Goal: Transaction & Acquisition: Book appointment/travel/reservation

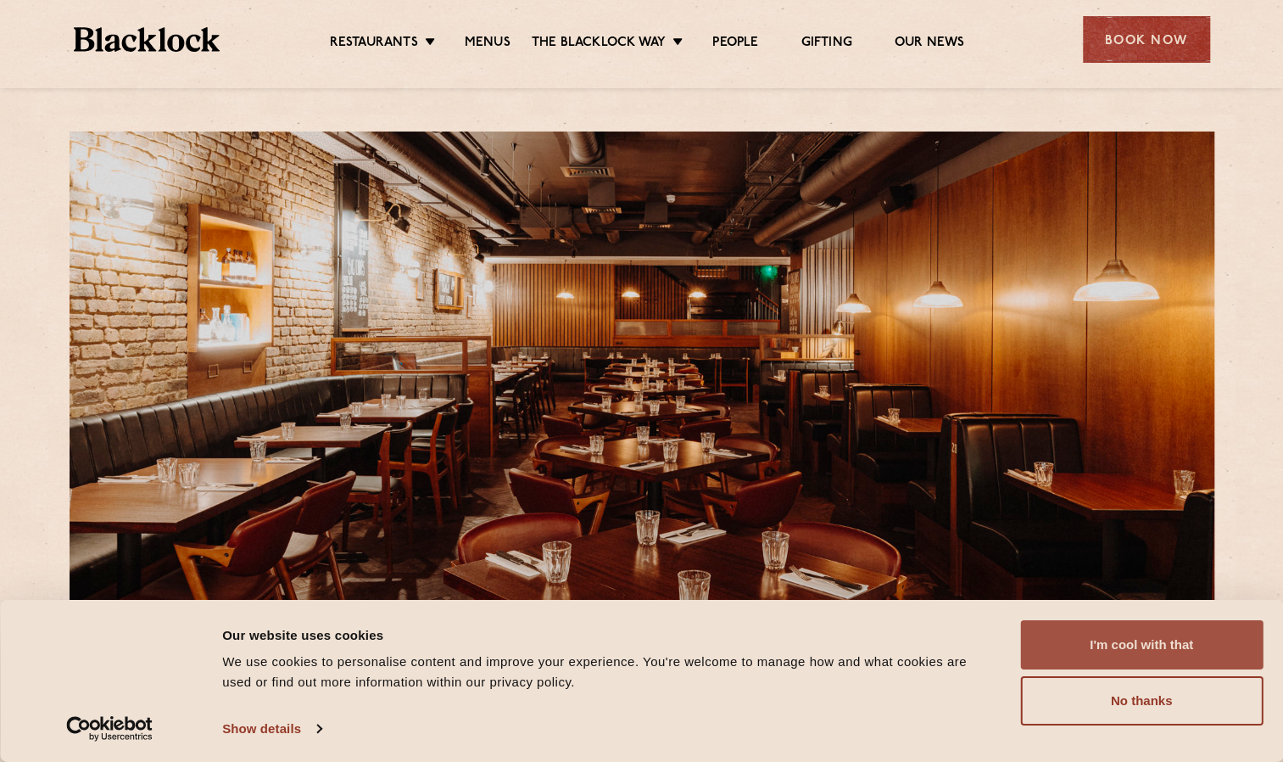
click at [1124, 654] on button "I'm cool with that" at bounding box center [1141, 644] width 243 height 49
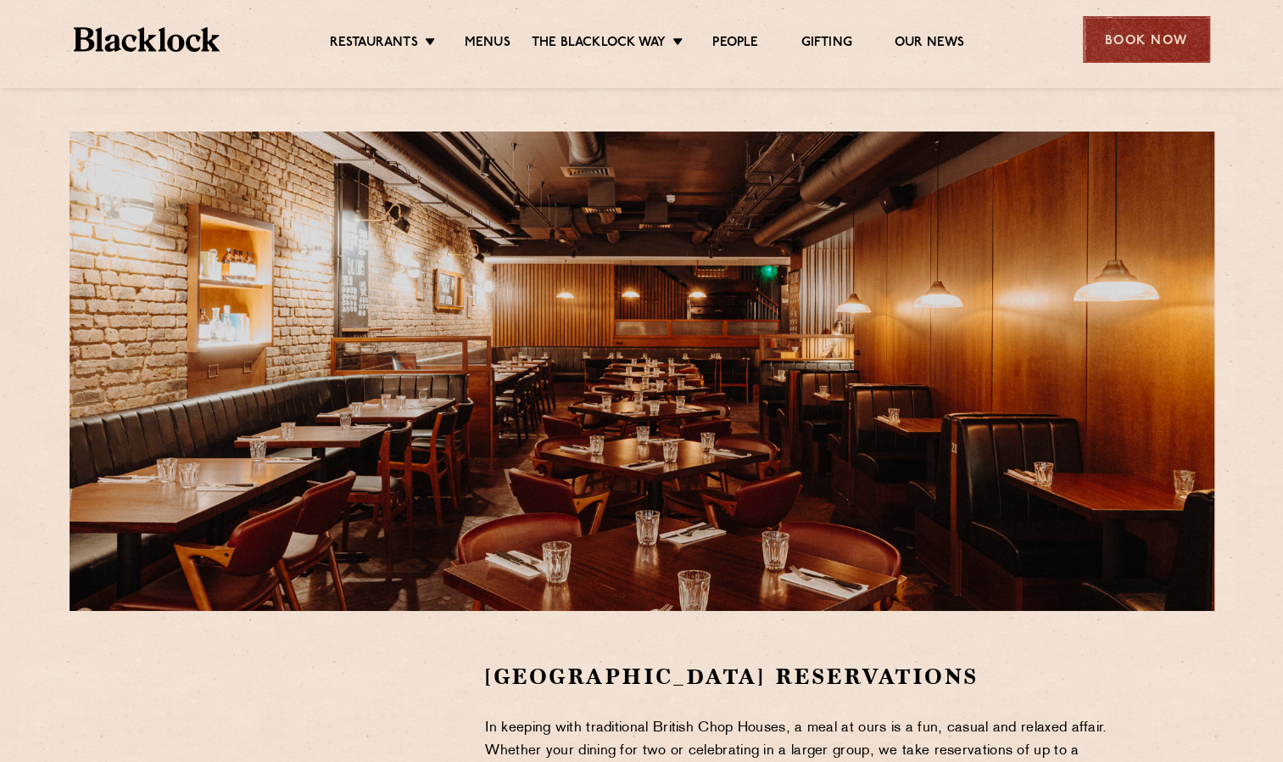
click at [1181, 36] on div "Book Now" at bounding box center [1146, 39] width 127 height 47
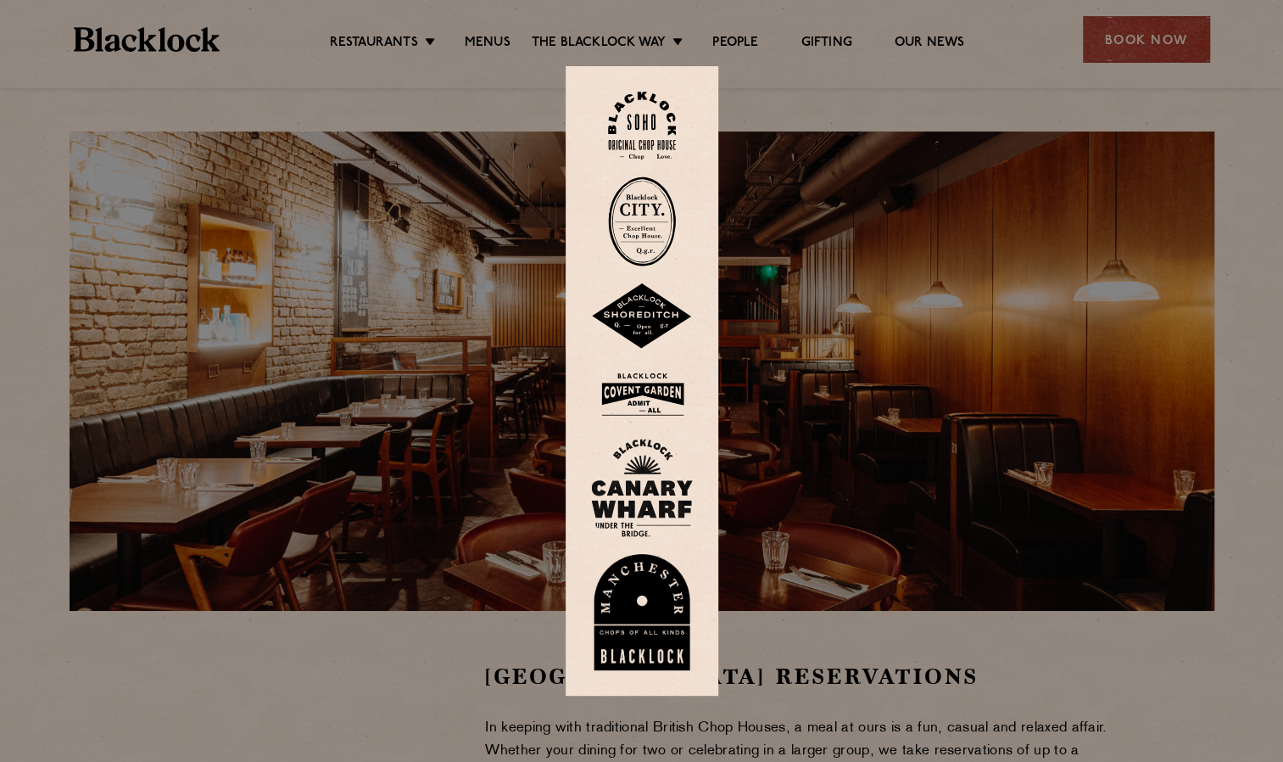
click at [673, 404] on img at bounding box center [642, 393] width 102 height 55
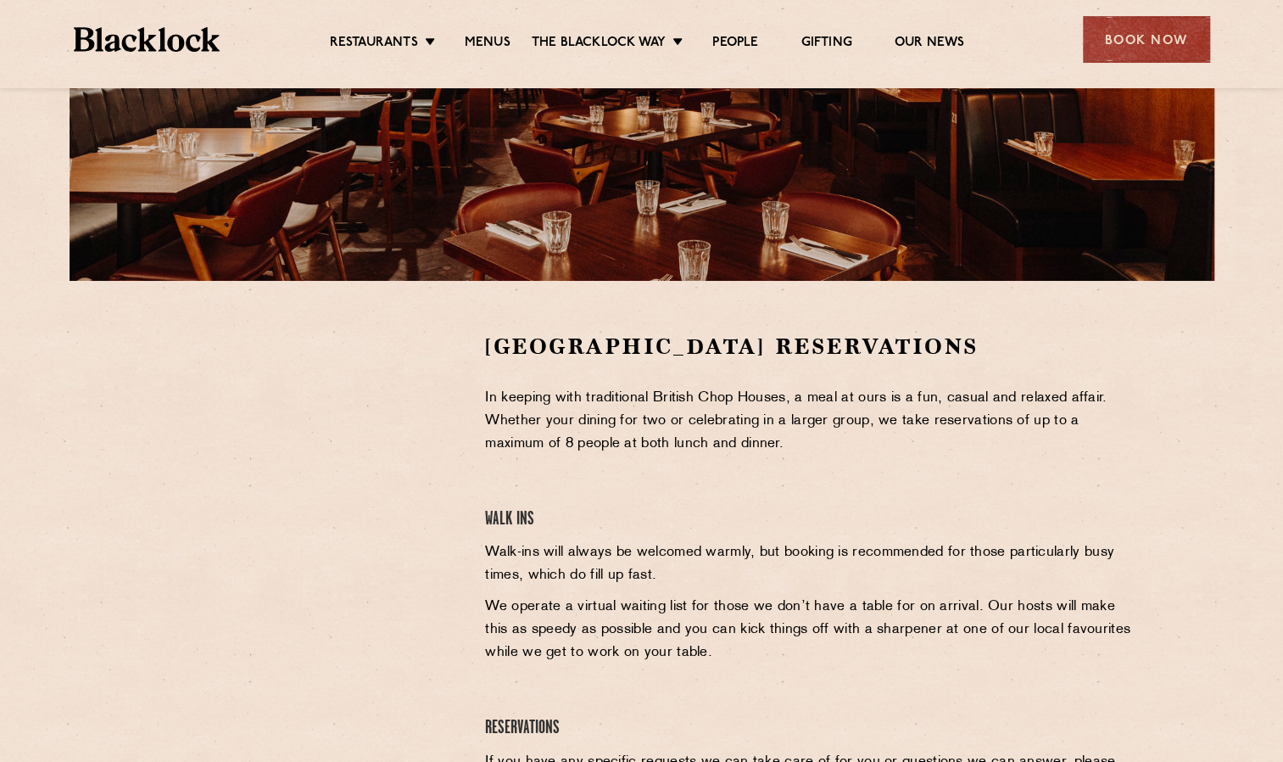
scroll to position [339, 0]
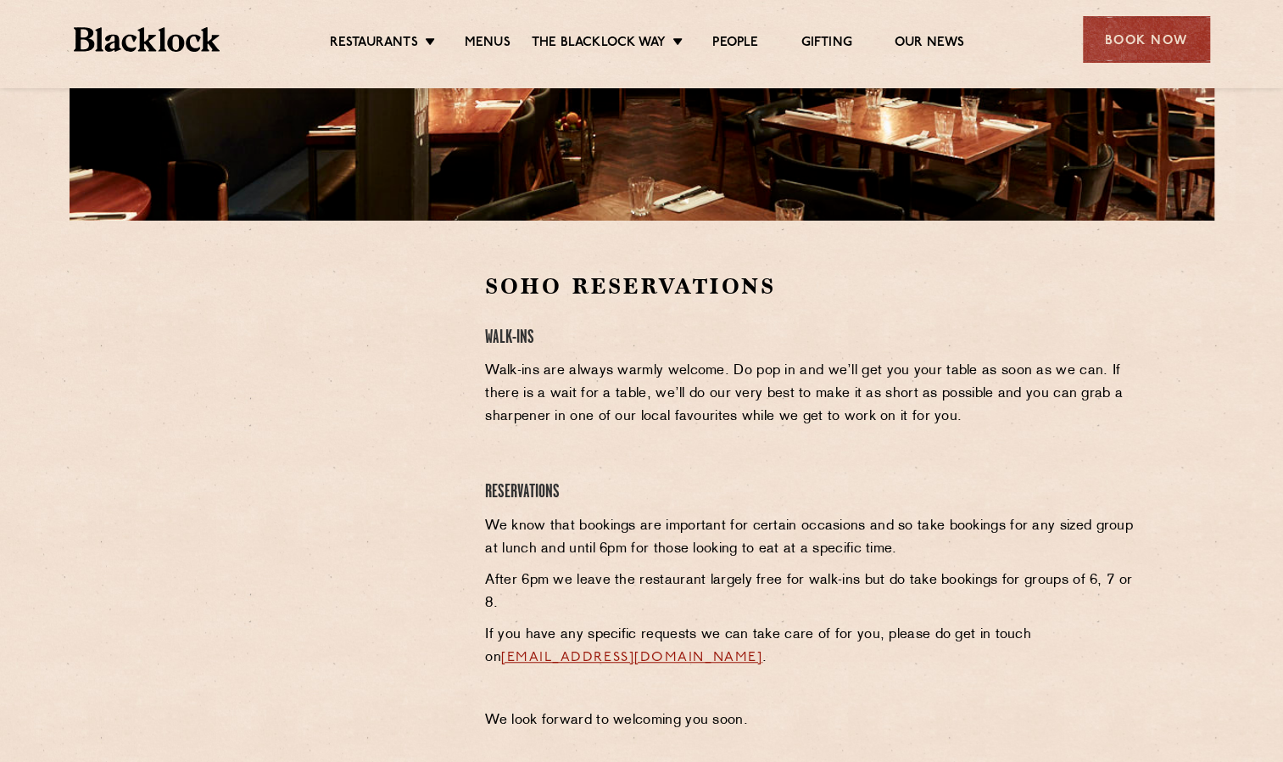
scroll to position [424, 0]
